Goal: Transaction & Acquisition: Purchase product/service

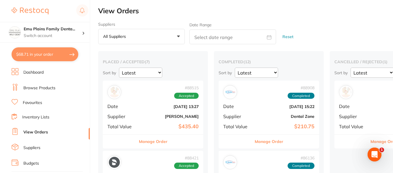
click at [57, 53] on button "$68.71 in your order" at bounding box center [45, 54] width 67 height 14
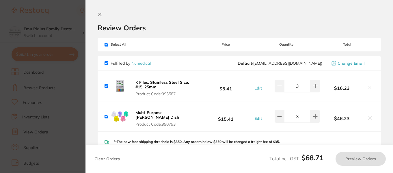
checkbox input "true"
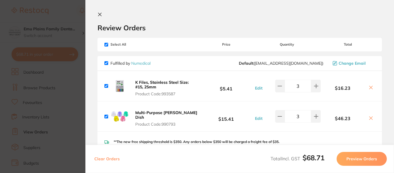
click at [101, 15] on icon at bounding box center [99, 14] width 5 height 5
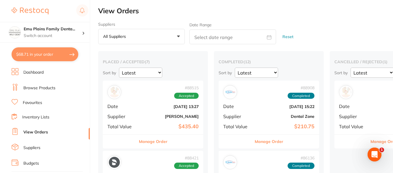
click at [33, 88] on link "Browse Products" at bounding box center [39, 88] width 32 height 6
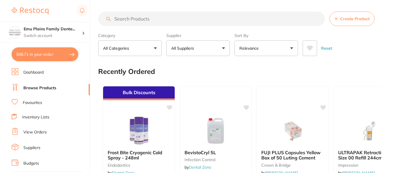
click at [155, 20] on input "search" at bounding box center [211, 19] width 226 height 14
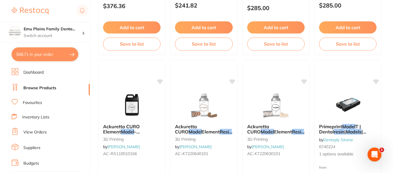
scroll to position [533, 0]
click at [232, 115] on div at bounding box center [203, 104] width 67 height 29
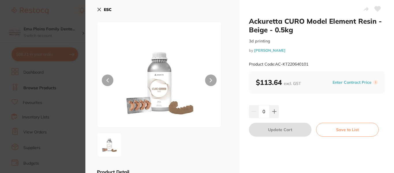
click at [99, 10] on icon at bounding box center [99, 9] width 5 height 5
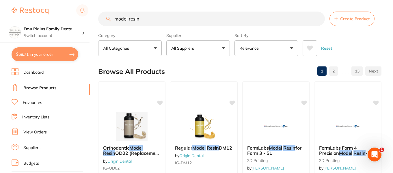
click at [162, 19] on input "model resin" at bounding box center [211, 19] width 226 height 14
type input "m"
type input "n"
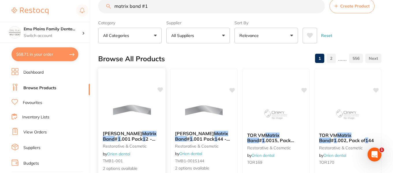
scroll to position [12, 0]
type input "matrix band #1"
click at [220, 34] on button "All Suppliers" at bounding box center [197, 36] width 63 height 16
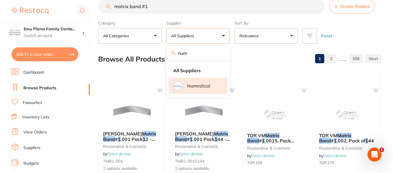
type input "numedical"
click at [182, 89] on li "Numedical" at bounding box center [197, 86] width 59 height 16
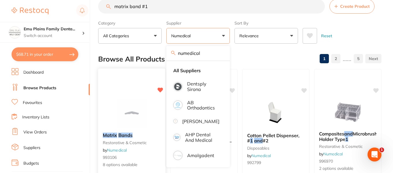
scroll to position [0, 0]
click at [275, 55] on div "Browse All Products 1 2 ...... 5" at bounding box center [239, 58] width 283 height 19
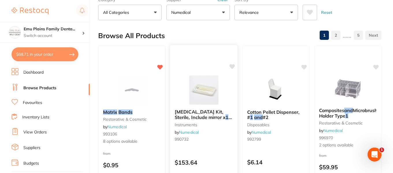
scroll to position [31, 0]
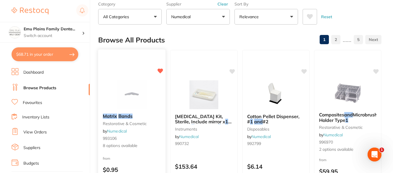
click at [139, 90] on img at bounding box center [132, 94] width 38 height 29
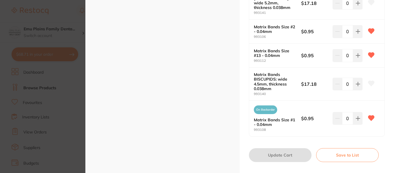
scroll to position [241, 0]
click at [263, 117] on b "Matrix Bands Size #1 - 0.04mm" at bounding box center [275, 121] width 42 height 9
click at [263, 105] on span "On Backorder" at bounding box center [265, 109] width 23 height 9
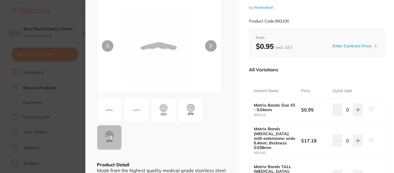
scroll to position [0, 0]
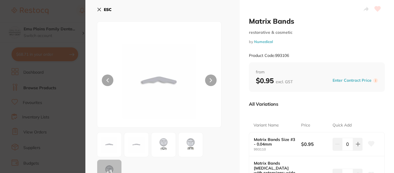
click at [100, 11] on icon at bounding box center [99, 9] width 5 height 5
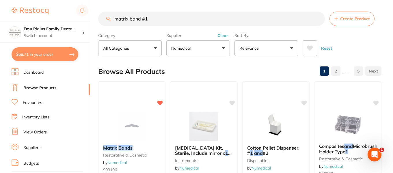
click at [316, 18] on input "matrix band #1" at bounding box center [211, 19] width 226 height 14
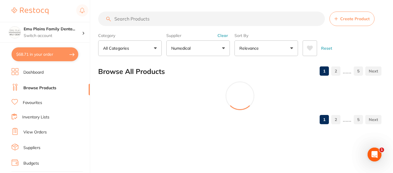
type input "l"
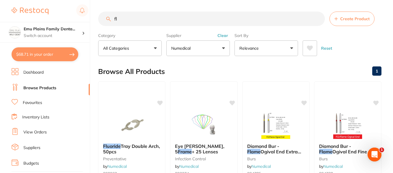
type input "f"
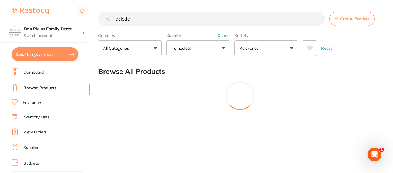
type input "laclede"
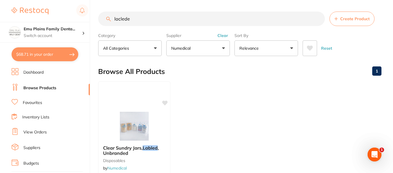
click at [222, 36] on button "Clear" at bounding box center [222, 35] width 14 height 5
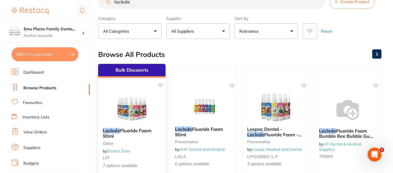
scroll to position [88, 0]
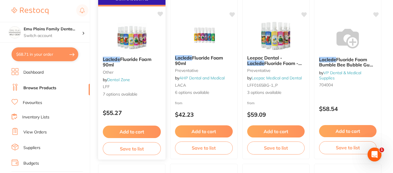
click at [128, 28] on img at bounding box center [132, 37] width 38 height 29
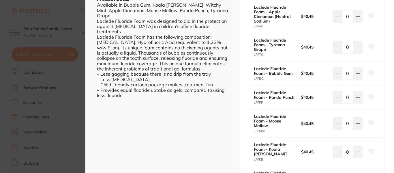
scroll to position [173, 0]
click at [356, 18] on icon at bounding box center [358, 16] width 5 height 5
type input "1"
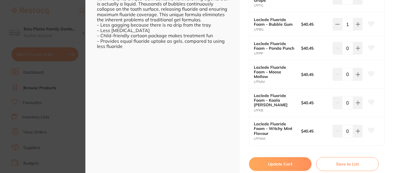
scroll to position [225, 0]
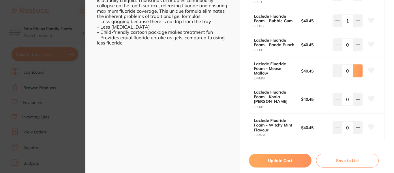
type input "1"
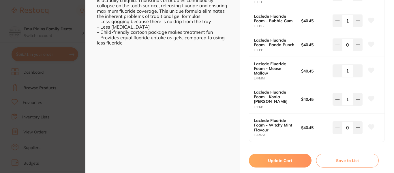
click at [283, 153] on button "Update Cart" at bounding box center [280, 160] width 63 height 14
checkbox input "false"
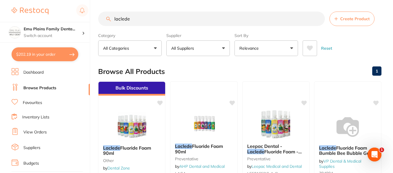
click at [318, 18] on input "laclede" at bounding box center [211, 19] width 226 height 14
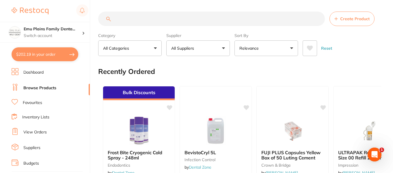
click at [221, 49] on button "All Suppliers" at bounding box center [197, 48] width 63 height 16
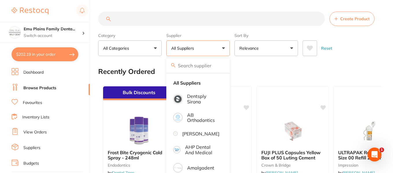
click at [127, 19] on input "search" at bounding box center [211, 19] width 226 height 14
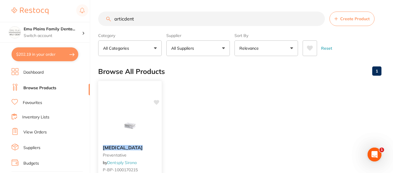
type input "articdent"
click at [121, 129] on img at bounding box center [130, 125] width 38 height 29
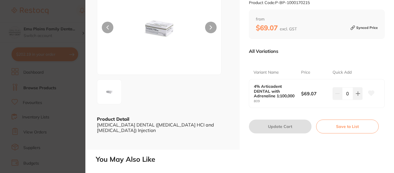
scroll to position [53, 0]
click at [359, 94] on button at bounding box center [358, 93] width 10 height 13
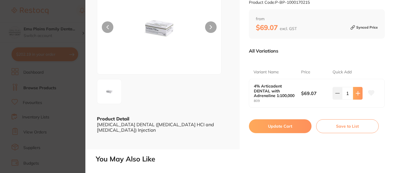
click at [359, 94] on button at bounding box center [358, 93] width 10 height 13
type input "3"
click at [277, 126] on button "Update Cart" at bounding box center [280, 126] width 63 height 14
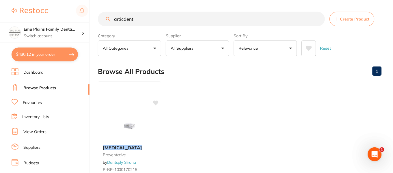
scroll to position [2, 0]
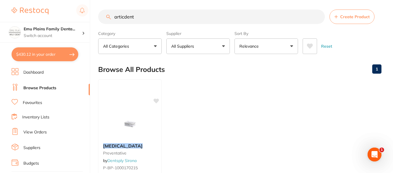
click at [316, 18] on input "articdent" at bounding box center [211, 17] width 226 height 14
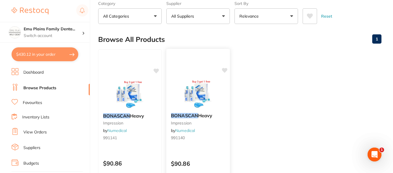
scroll to position [32, 0]
type input "bonascan"
click at [131, 88] on img at bounding box center [130, 93] width 38 height 29
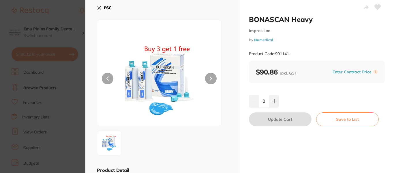
scroll to position [1, 0]
click at [275, 100] on icon at bounding box center [274, 101] width 5 height 5
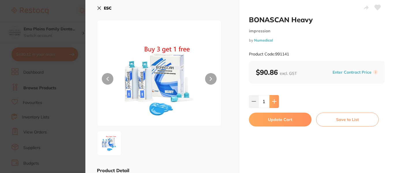
click at [275, 100] on button at bounding box center [274, 101] width 10 height 13
click at [275, 100] on icon at bounding box center [274, 101] width 5 height 5
type input "3"
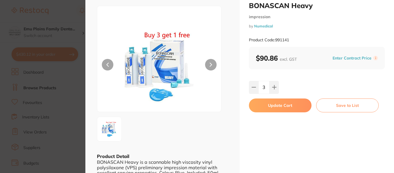
scroll to position [15, 0]
click at [285, 107] on button "Update Cart" at bounding box center [280, 106] width 63 height 14
checkbox input "false"
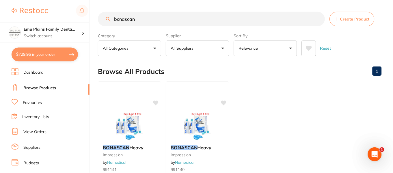
scroll to position [32, 0]
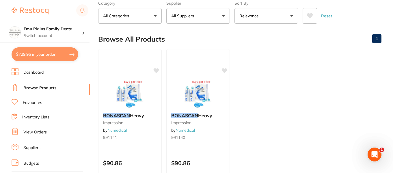
click at [64, 54] on button "$729.96 in your order" at bounding box center [45, 54] width 67 height 14
checkbox input "true"
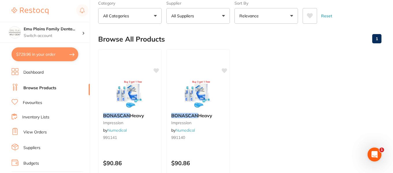
checkbox input "true"
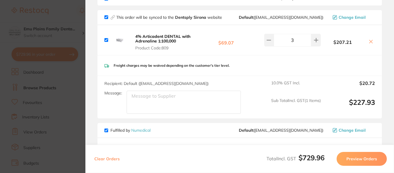
scroll to position [0, 0]
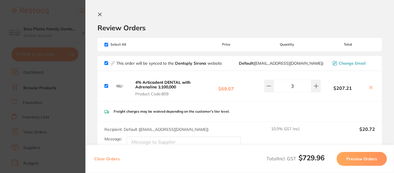
click at [101, 14] on icon at bounding box center [99, 14] width 5 height 5
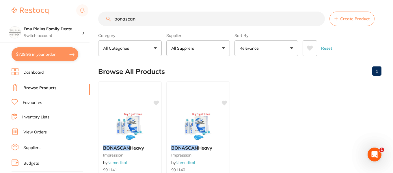
click at [153, 22] on input "bonascan" at bounding box center [211, 19] width 226 height 14
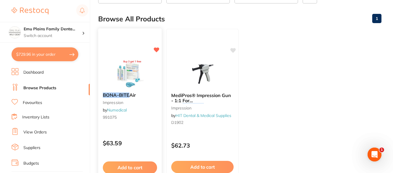
scroll to position [53, 0]
type input "bonabite"
click at [133, 72] on img at bounding box center [130, 72] width 38 height 29
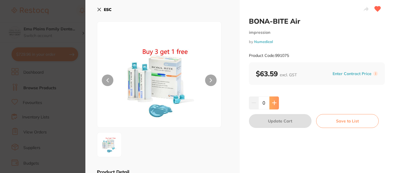
click at [274, 102] on icon at bounding box center [274, 102] width 5 height 5
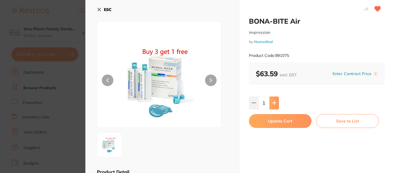
click at [274, 102] on icon at bounding box center [274, 102] width 5 height 5
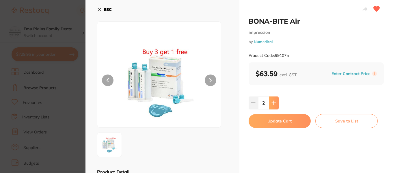
click at [274, 102] on button at bounding box center [274, 102] width 10 height 13
type input "3"
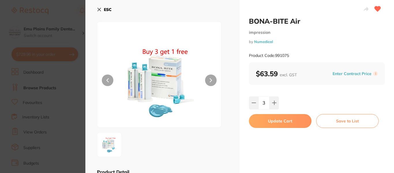
click at [282, 119] on button "Update Cart" at bounding box center [280, 121] width 63 height 14
checkbox input "false"
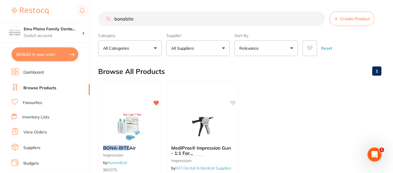
click at [319, 18] on input "bonabite" at bounding box center [211, 19] width 226 height 14
click at [317, 18] on input "bonabite" at bounding box center [211, 19] width 226 height 14
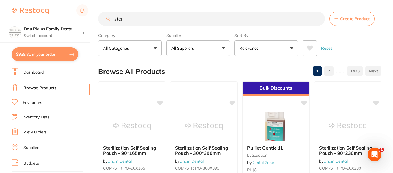
type input "steri"
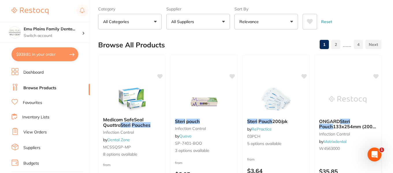
scroll to position [26, 0]
type input "steri pouches"
click at [224, 22] on button "All Suppliers" at bounding box center [197, 22] width 63 height 16
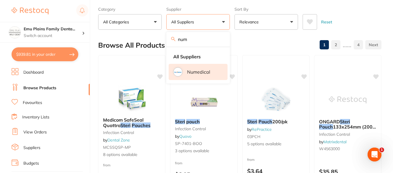
type input "num"
click at [187, 70] on p "Numedical" at bounding box center [198, 71] width 23 height 5
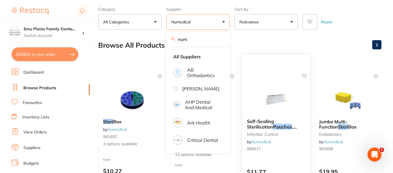
scroll to position [0, 0]
click at [297, 41] on div "Browse All Products 1" at bounding box center [239, 44] width 283 height 19
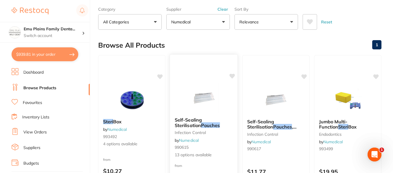
click at [207, 107] on img at bounding box center [204, 97] width 38 height 29
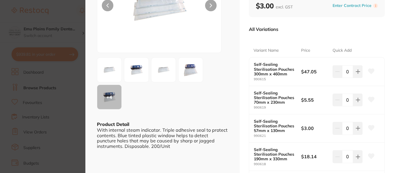
click at [196, 69] on img at bounding box center [190, 69] width 21 height 21
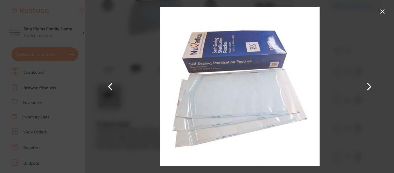
click at [382, 12] on button at bounding box center [382, 11] width 9 height 9
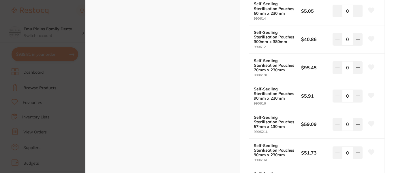
scroll to position [305, 0]
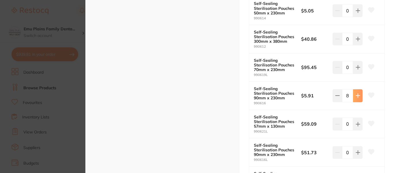
type input "10"
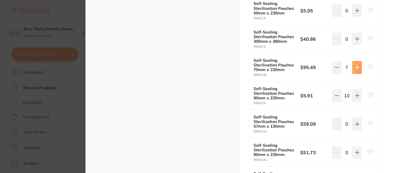
type input "10"
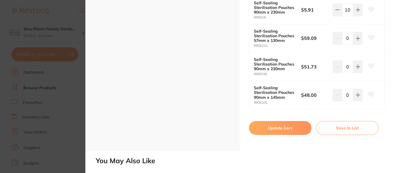
scroll to position [391, 0]
click at [294, 129] on button "Update Cart" at bounding box center [280, 128] width 63 height 14
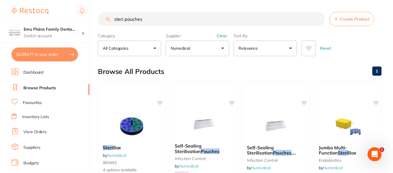
scroll to position [26, 0]
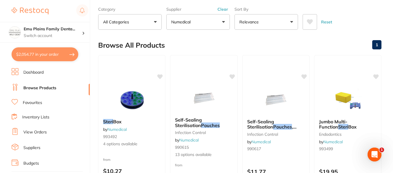
click at [62, 49] on button "$2,054.77 in your order" at bounding box center [45, 54] width 67 height 14
checkbox input "true"
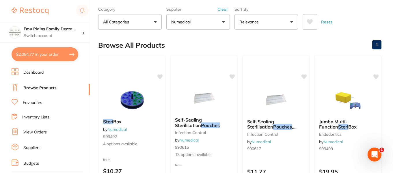
checkbox input "true"
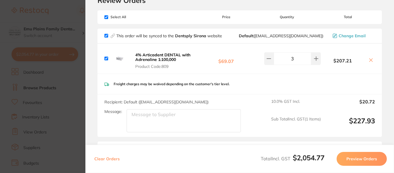
scroll to position [0, 0]
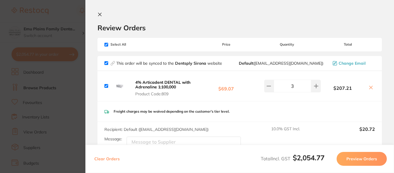
click at [100, 14] on icon at bounding box center [99, 14] width 3 height 3
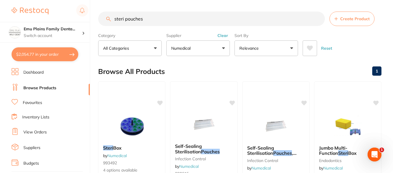
click at [163, 21] on input "steri pouches" at bounding box center [211, 19] width 226 height 14
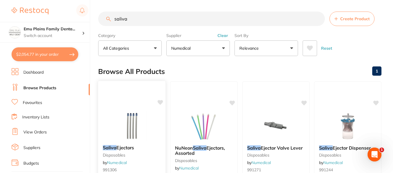
type input "saliva"
click at [132, 122] on img at bounding box center [132, 125] width 38 height 29
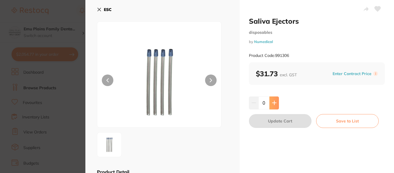
click at [274, 105] on icon at bounding box center [274, 102] width 5 height 5
type input "1"
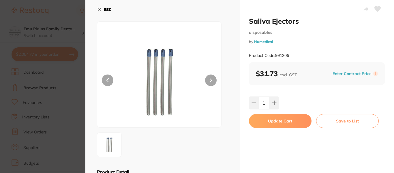
click at [283, 121] on button "Update Cart" at bounding box center [280, 121] width 63 height 14
checkbox input "false"
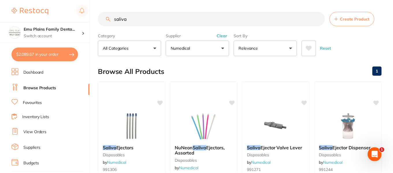
scroll to position [4, 0]
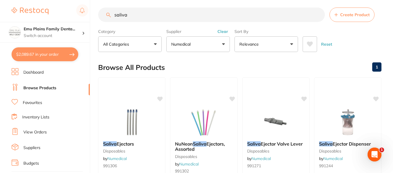
click at [317, 15] on input "saliva" at bounding box center [211, 14] width 226 height 14
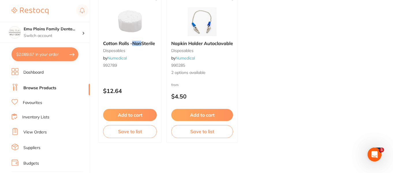
scroll to position [0, 0]
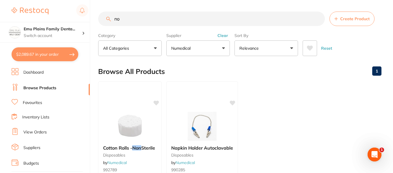
type input "n"
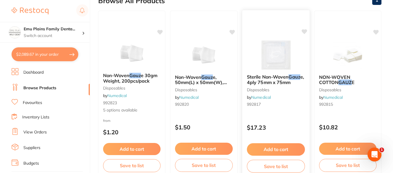
scroll to position [63, 0]
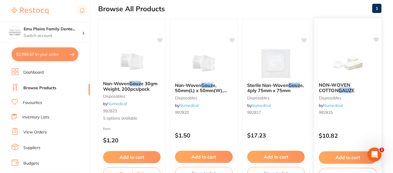
type input "gauz"
click at [343, 78] on img at bounding box center [348, 62] width 38 height 29
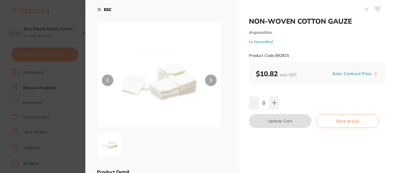
click at [100, 11] on icon at bounding box center [99, 9] width 3 height 3
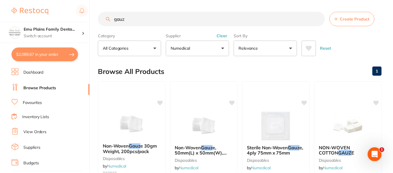
scroll to position [63, 0]
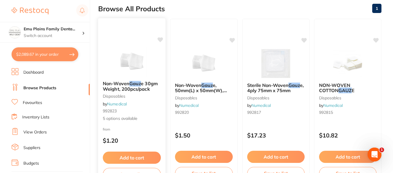
click at [132, 90] on span "e 30gm Weight, 200pcs/pack" at bounding box center [130, 85] width 55 height 11
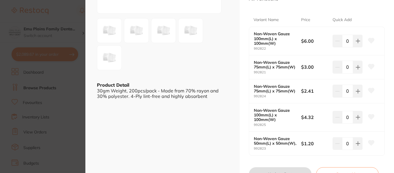
scroll to position [114, 0]
click at [358, 43] on icon at bounding box center [358, 40] width 5 height 5
click at [358, 47] on button at bounding box center [358, 40] width 10 height 13
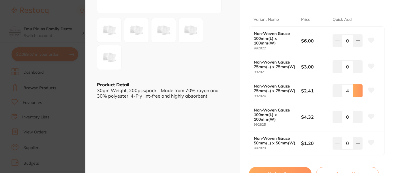
scroll to position [0, 0]
click at [358, 43] on icon at bounding box center [358, 40] width 5 height 5
click at [358, 47] on button at bounding box center [358, 40] width 10 height 13
click at [336, 43] on icon at bounding box center [337, 40] width 5 height 5
type input "5"
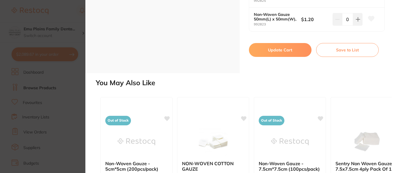
scroll to position [238, 0]
click at [277, 48] on button "Update Cart" at bounding box center [280, 50] width 63 height 14
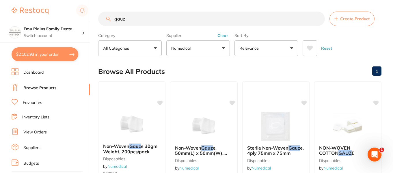
click at [318, 19] on input "gauz" at bounding box center [211, 19] width 226 height 14
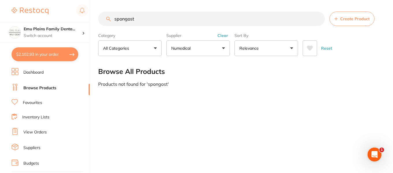
type input "spongost"
click at [224, 34] on button "Clear" at bounding box center [222, 35] width 14 height 5
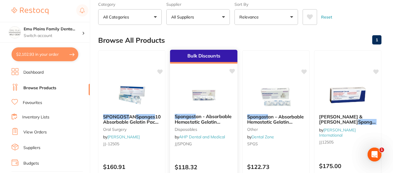
scroll to position [32, 0]
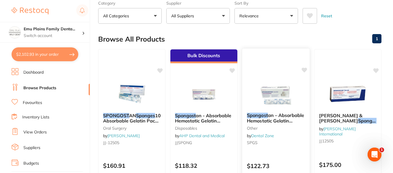
click at [277, 91] on img at bounding box center [275, 93] width 38 height 29
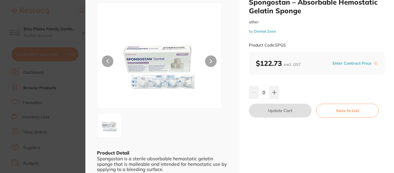
scroll to position [16, 0]
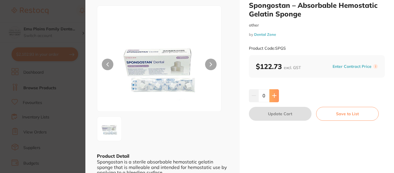
click at [274, 94] on icon at bounding box center [274, 95] width 5 height 5
type input "1"
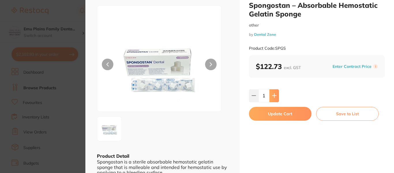
scroll to position [0, 0]
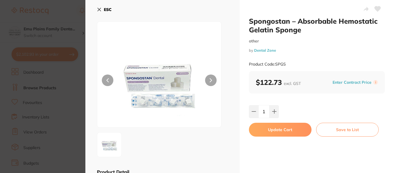
click at [100, 10] on icon at bounding box center [99, 9] width 5 height 5
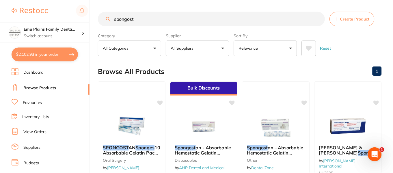
scroll to position [32, 0]
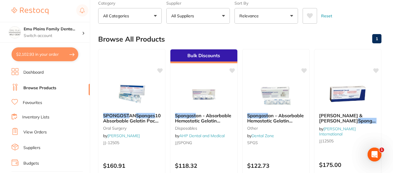
click at [61, 55] on button "$2,102.93 in your order" at bounding box center [45, 54] width 67 height 14
checkbox input "true"
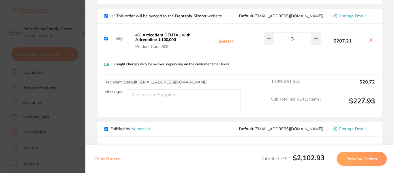
scroll to position [0, 0]
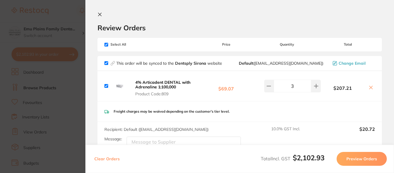
click at [100, 14] on icon at bounding box center [99, 14] width 5 height 5
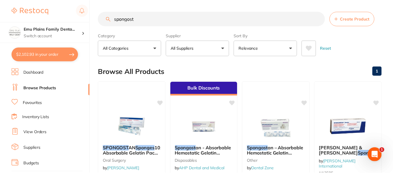
scroll to position [32, 0]
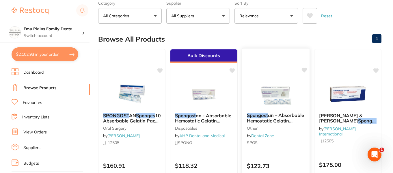
click at [274, 85] on img at bounding box center [275, 93] width 38 height 29
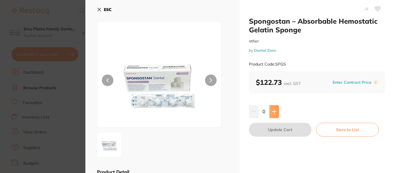
click at [272, 110] on icon at bounding box center [274, 111] width 5 height 5
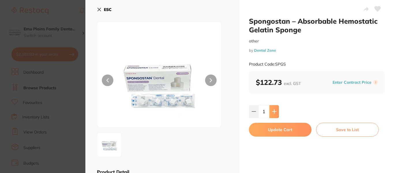
type input "1"
click at [280, 130] on button "Update Cart" at bounding box center [280, 130] width 63 height 14
checkbox input "false"
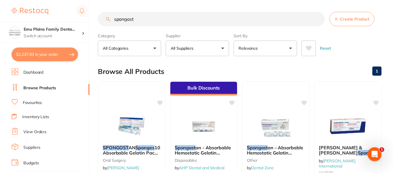
scroll to position [32, 0]
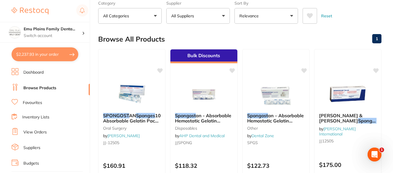
click at [52, 48] on button "$2,237.93 in your order" at bounding box center [45, 54] width 67 height 14
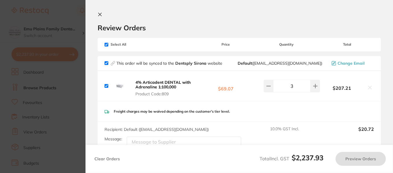
checkbox input "true"
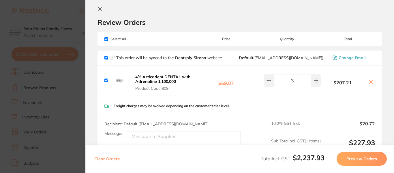
scroll to position [1, 0]
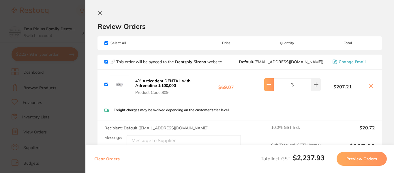
click at [269, 82] on icon at bounding box center [269, 84] width 5 height 5
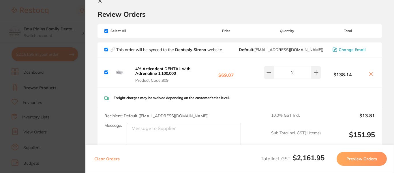
scroll to position [3, 0]
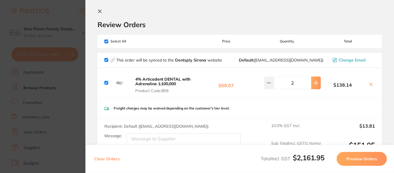
click at [314, 85] on icon at bounding box center [316, 82] width 5 height 5
type input "3"
click at [98, 11] on icon at bounding box center [99, 11] width 5 height 5
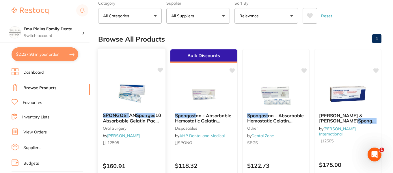
scroll to position [0, 0]
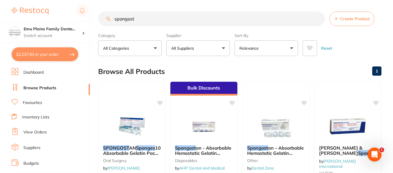
click at [317, 18] on input "spongost" at bounding box center [211, 19] width 226 height 14
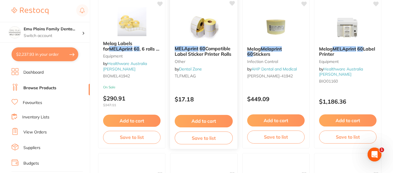
scroll to position [45, 0]
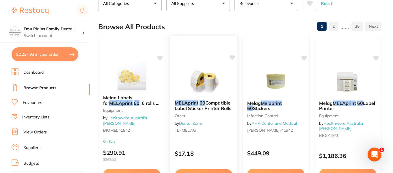
type input "melaprint 60"
click at [209, 76] on img at bounding box center [204, 80] width 38 height 29
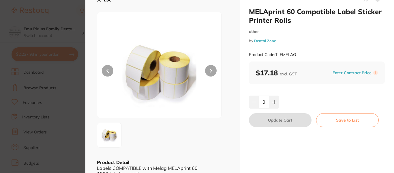
scroll to position [2, 0]
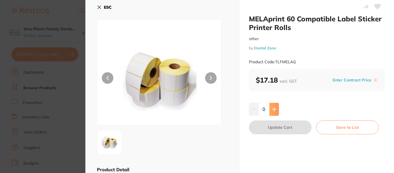
click at [272, 110] on icon at bounding box center [274, 109] width 5 height 5
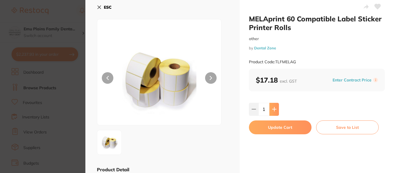
scroll to position [0, 0]
click at [272, 110] on icon at bounding box center [274, 109] width 5 height 5
click at [250, 110] on button at bounding box center [254, 109] width 10 height 13
type input "2"
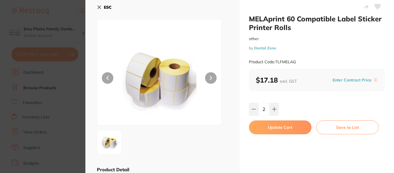
click at [283, 130] on button "Update Cart" at bounding box center [280, 127] width 63 height 14
checkbox input "false"
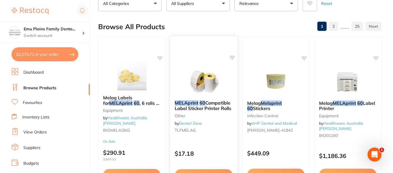
click at [232, 57] on icon at bounding box center [231, 57] width 5 height 5
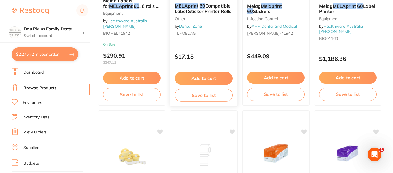
scroll to position [142, 0]
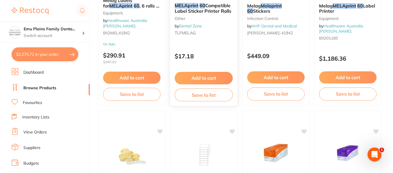
click at [201, 95] on button "Save to list" at bounding box center [204, 94] width 58 height 13
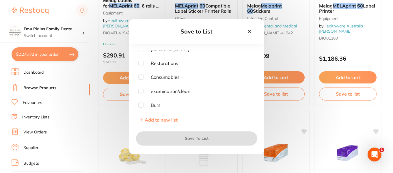
scroll to position [4, 0]
click at [142, 77] on input "checkbox" at bounding box center [140, 76] width 5 height 5
checkbox input "true"
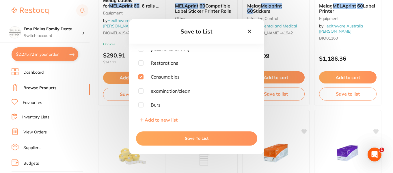
click at [201, 138] on button "Save To List" at bounding box center [196, 138] width 121 height 14
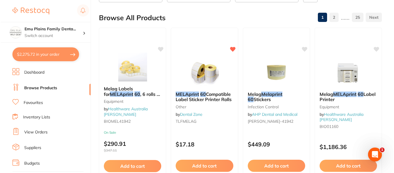
scroll to position [0, 0]
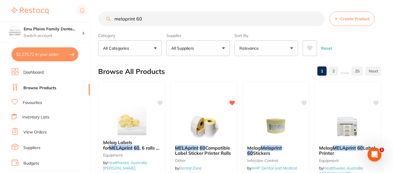
click at [52, 54] on button "$2,275.72 in your order" at bounding box center [45, 54] width 67 height 14
checkbox input "true"
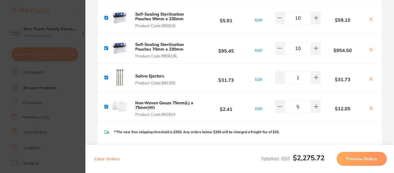
scroll to position [297, 0]
click at [162, 46] on b "Self-Sealing Sterilisation Pouches 70mm x 230mm" at bounding box center [159, 47] width 48 height 10
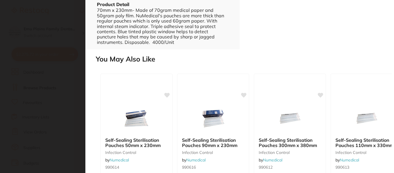
scroll to position [0, 0]
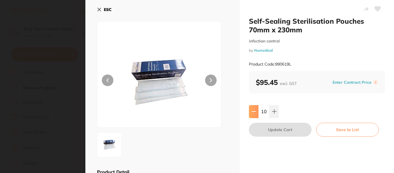
click at [254, 115] on button at bounding box center [254, 111] width 10 height 13
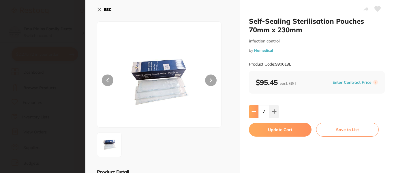
click at [254, 115] on button at bounding box center [254, 111] width 10 height 13
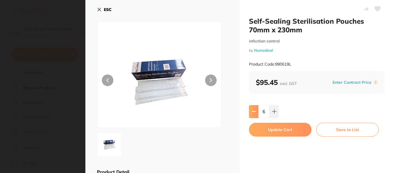
click at [254, 115] on button at bounding box center [254, 111] width 10 height 13
type input "0"
click at [280, 133] on button "Update Cart" at bounding box center [280, 130] width 63 height 14
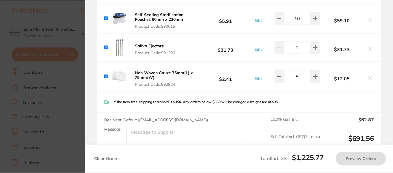
scroll to position [5, 0]
checkbox input "true"
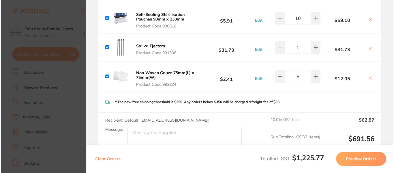
scroll to position [0, 0]
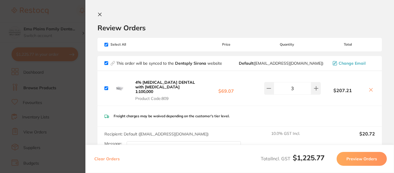
click at [100, 17] on button at bounding box center [100, 14] width 7 height 5
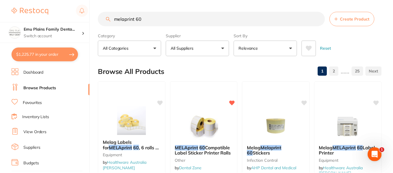
scroll to position [5, 0]
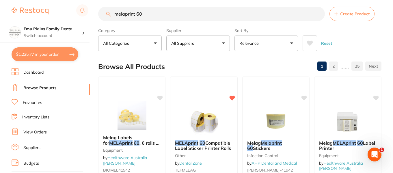
click at [318, 14] on input "melaprint 60" at bounding box center [211, 14] width 226 height 14
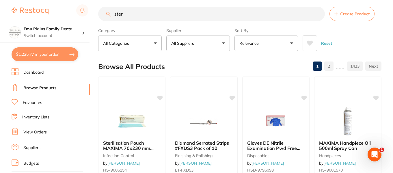
scroll to position [0, 0]
type input "steri pouches"
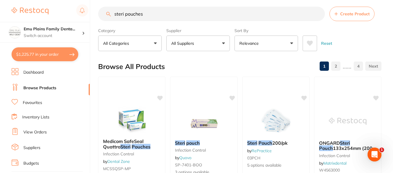
click at [221, 45] on button "All Suppliers" at bounding box center [197, 43] width 63 height 16
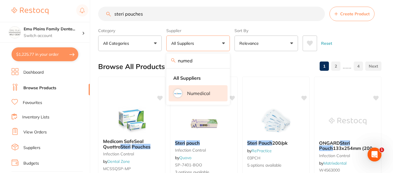
type input "numed"
click at [188, 91] on p "Numedical" at bounding box center [198, 93] width 23 height 5
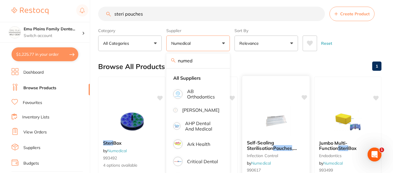
click at [268, 112] on img at bounding box center [275, 120] width 38 height 29
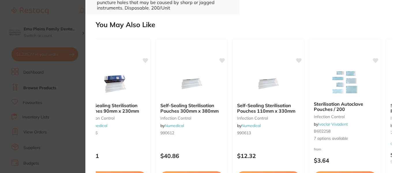
scroll to position [0, 139]
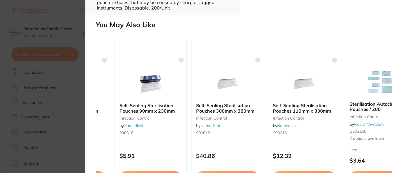
click at [72, 22] on section "Self-Sealing Sterilisation Pouches, 135mm x 260mm. infection control by Numedic…" at bounding box center [197, 86] width 394 height 173
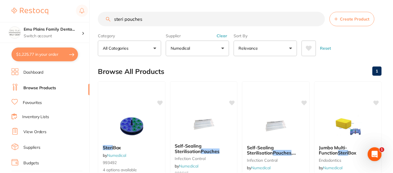
scroll to position [5, 0]
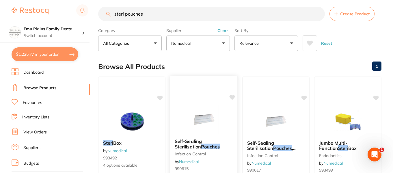
click at [199, 120] on img at bounding box center [204, 119] width 38 height 29
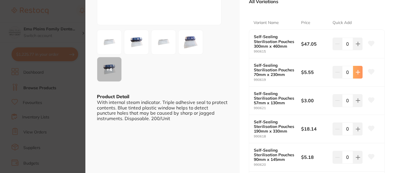
click at [356, 50] on button at bounding box center [358, 43] width 10 height 13
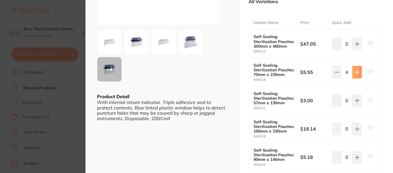
click at [356, 50] on button at bounding box center [357, 43] width 10 height 13
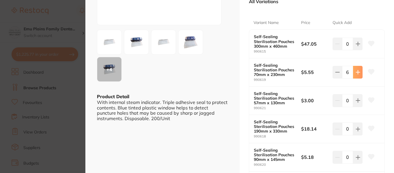
click at [356, 50] on button at bounding box center [358, 43] width 10 height 13
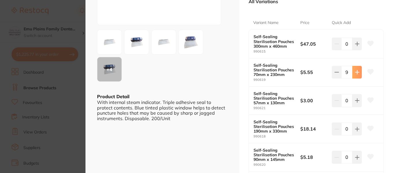
click at [356, 50] on button at bounding box center [357, 43] width 10 height 13
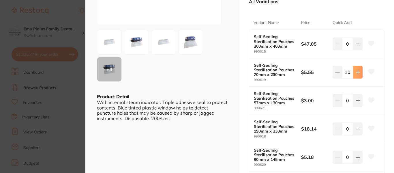
click at [356, 50] on button at bounding box center [358, 43] width 10 height 13
click at [337, 46] on icon at bounding box center [337, 44] width 5 height 5
type input "10"
click at [357, 46] on icon at bounding box center [358, 44] width 5 height 5
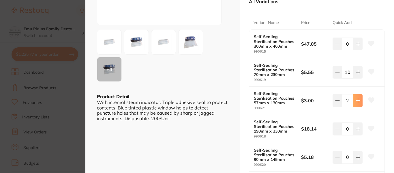
click at [357, 46] on icon at bounding box center [358, 44] width 5 height 5
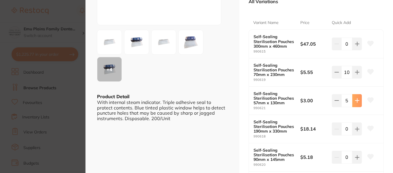
click at [357, 46] on icon at bounding box center [357, 44] width 5 height 5
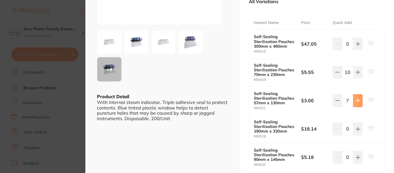
click at [357, 46] on icon at bounding box center [358, 44] width 5 height 5
type input "10"
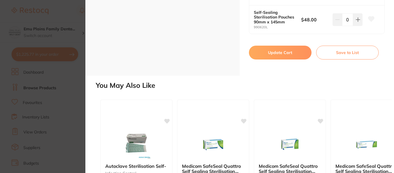
scroll to position [467, 0]
click at [282, 51] on button "Update Cart" at bounding box center [280, 52] width 63 height 14
checkbox input "false"
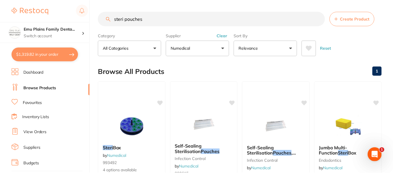
scroll to position [5, 0]
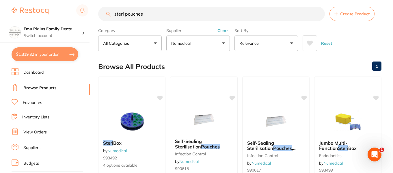
click at [57, 56] on button "$1,319.82 in your order" at bounding box center [45, 54] width 67 height 14
checkbox input "true"
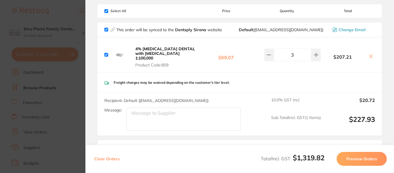
scroll to position [0, 0]
